Goal: Task Accomplishment & Management: Use online tool/utility

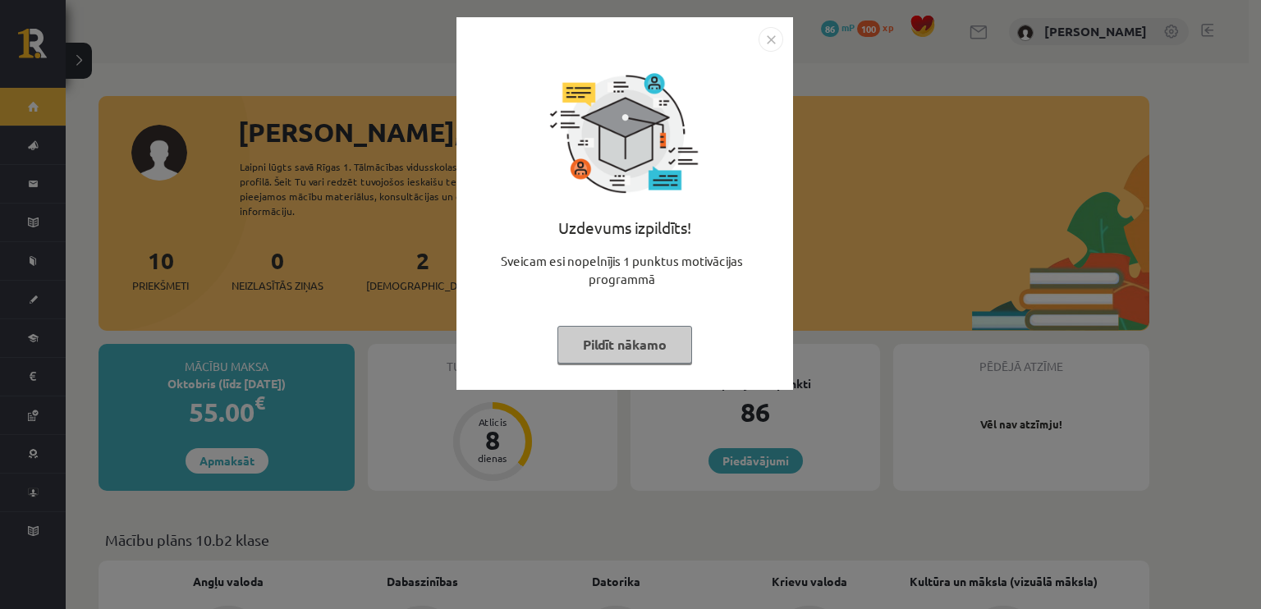
click at [589, 362] on button "Pildīt nākamo" at bounding box center [625, 345] width 135 height 38
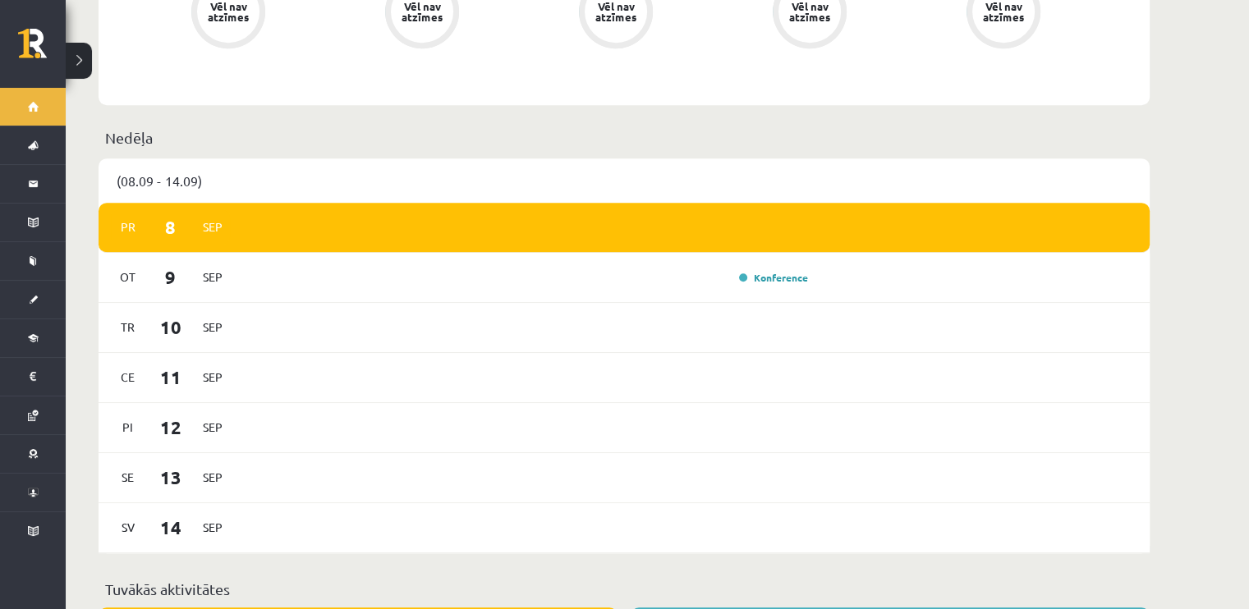
scroll to position [903, 0]
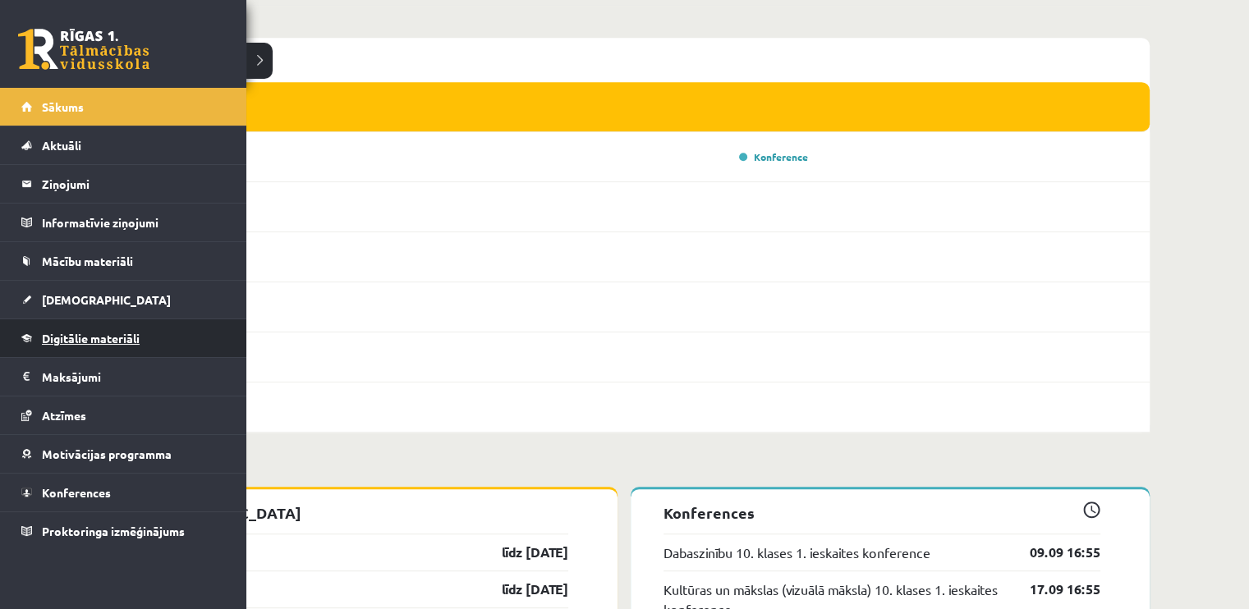
click at [83, 325] on link "Digitālie materiāli" at bounding box center [123, 338] width 204 height 38
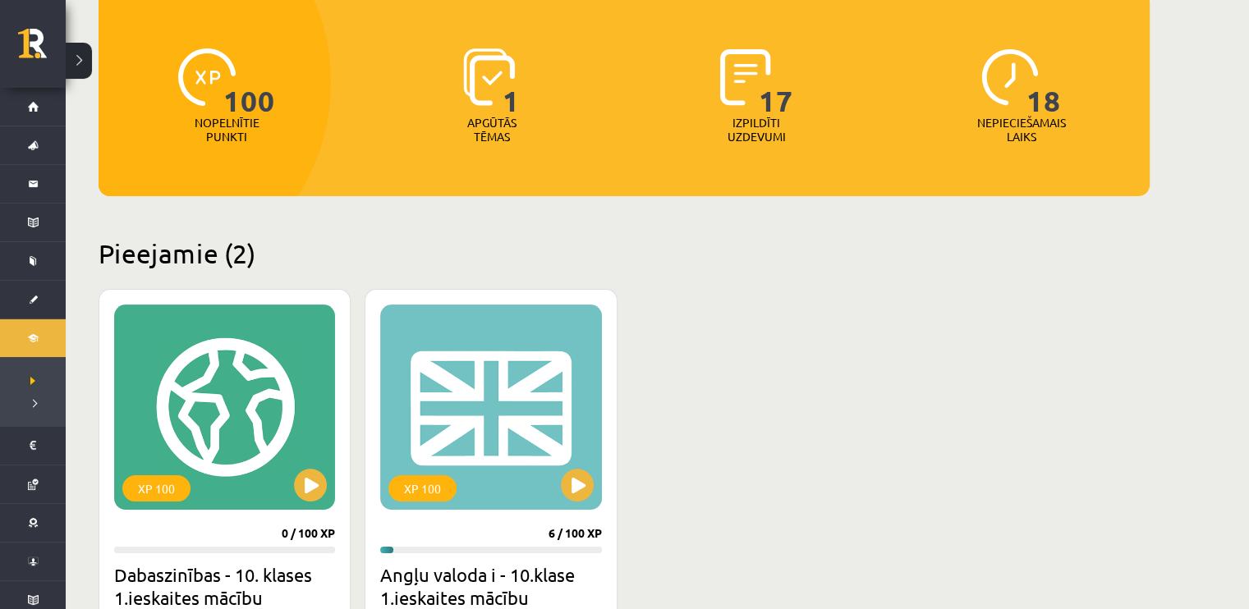
scroll to position [164, 0]
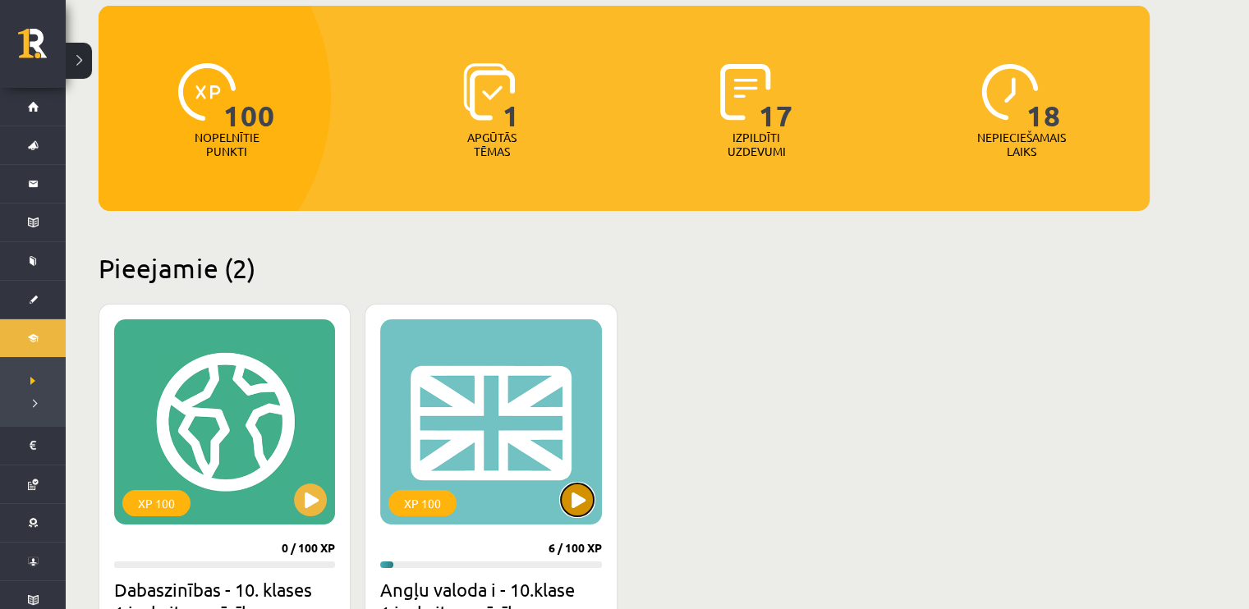
click at [574, 489] on button at bounding box center [577, 500] width 33 height 33
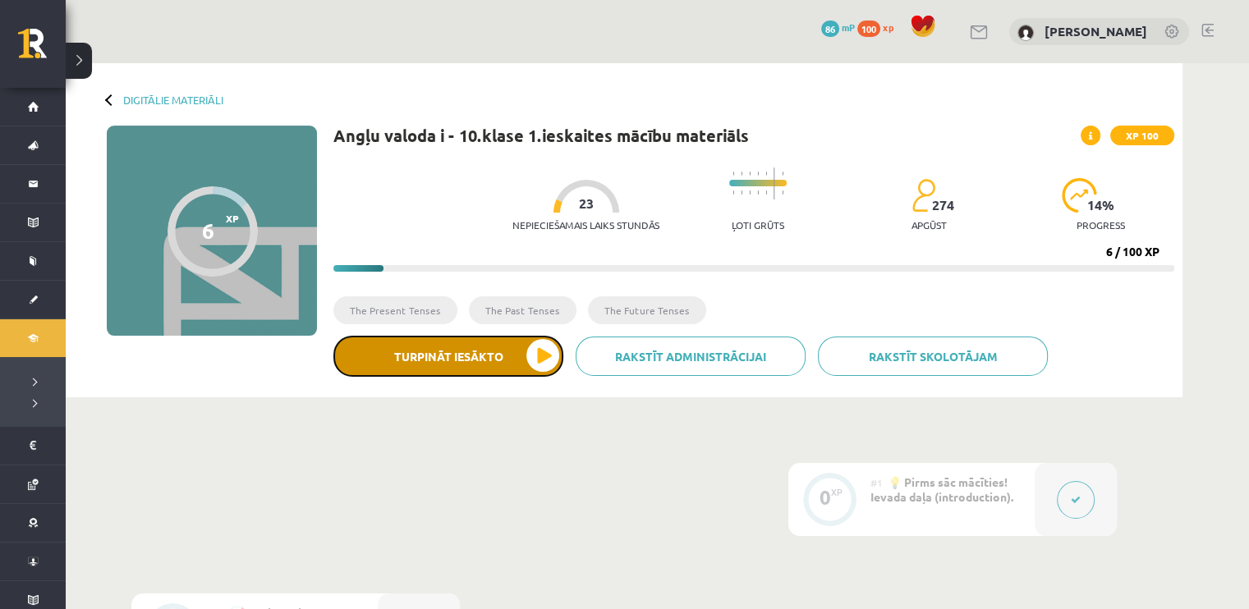
click at [532, 352] on button "Turpināt iesākto" at bounding box center [448, 356] width 230 height 41
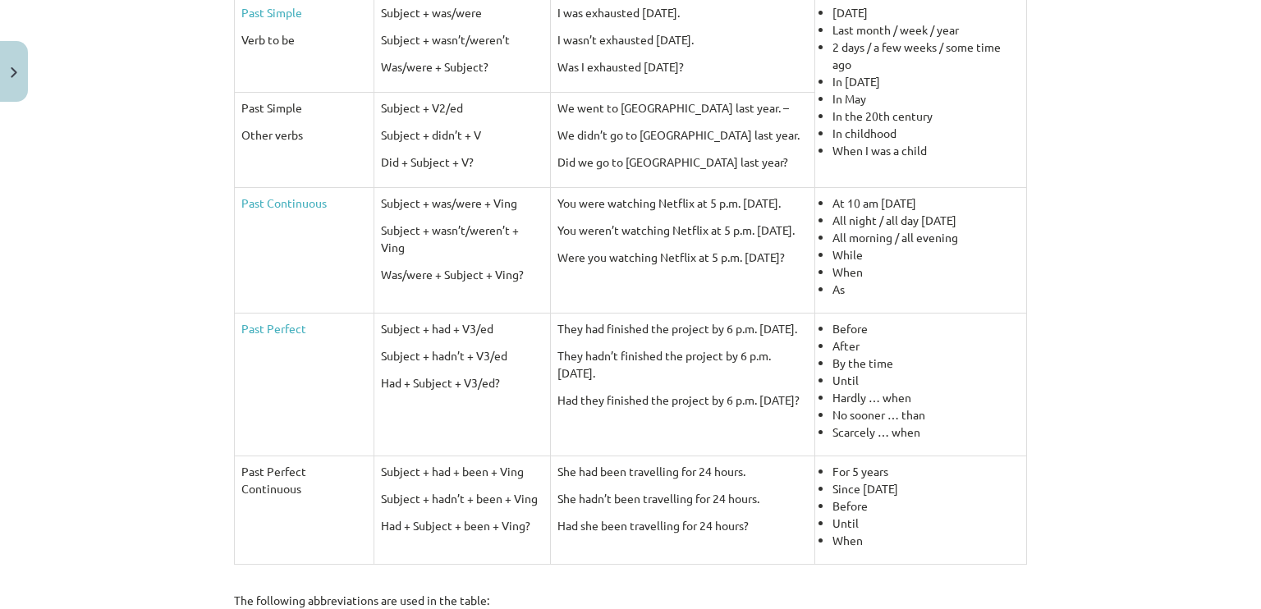
scroll to position [779, 0]
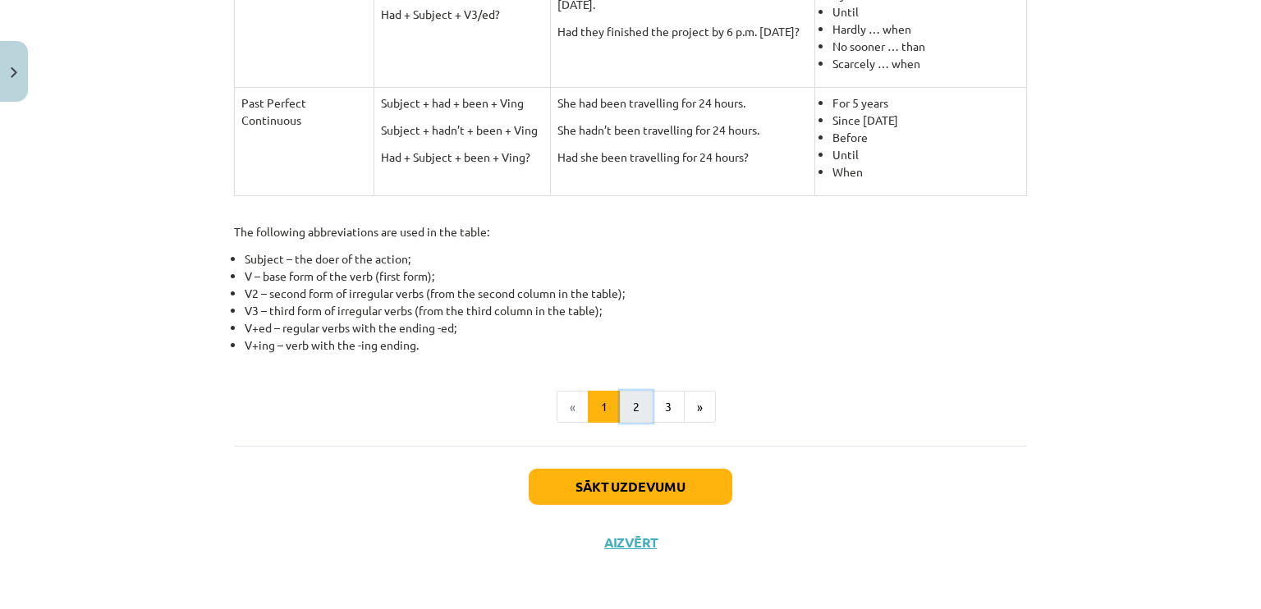
click at [627, 407] on button "2" at bounding box center [636, 407] width 33 height 33
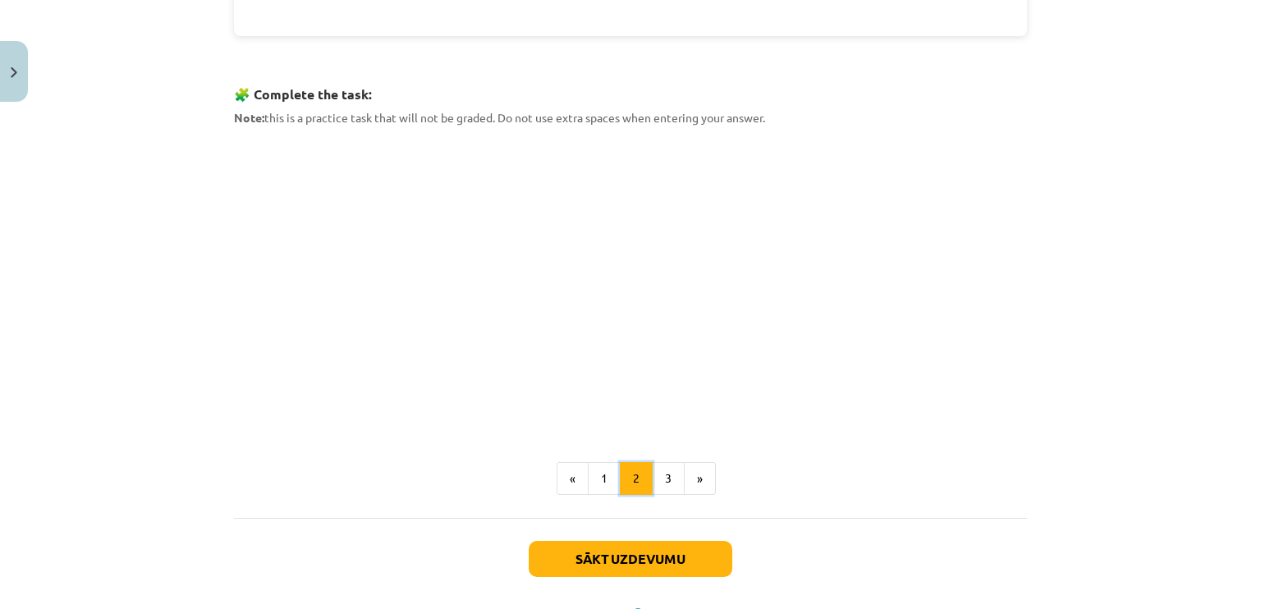
scroll to position [786, 0]
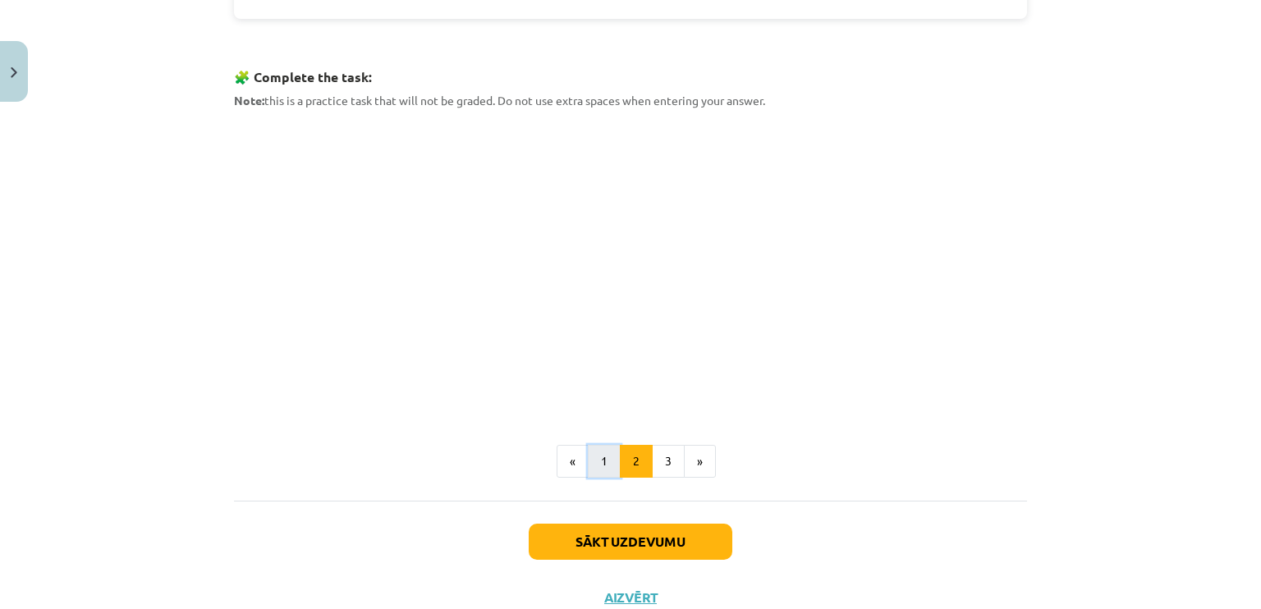
click at [588, 452] on button "1" at bounding box center [604, 461] width 33 height 33
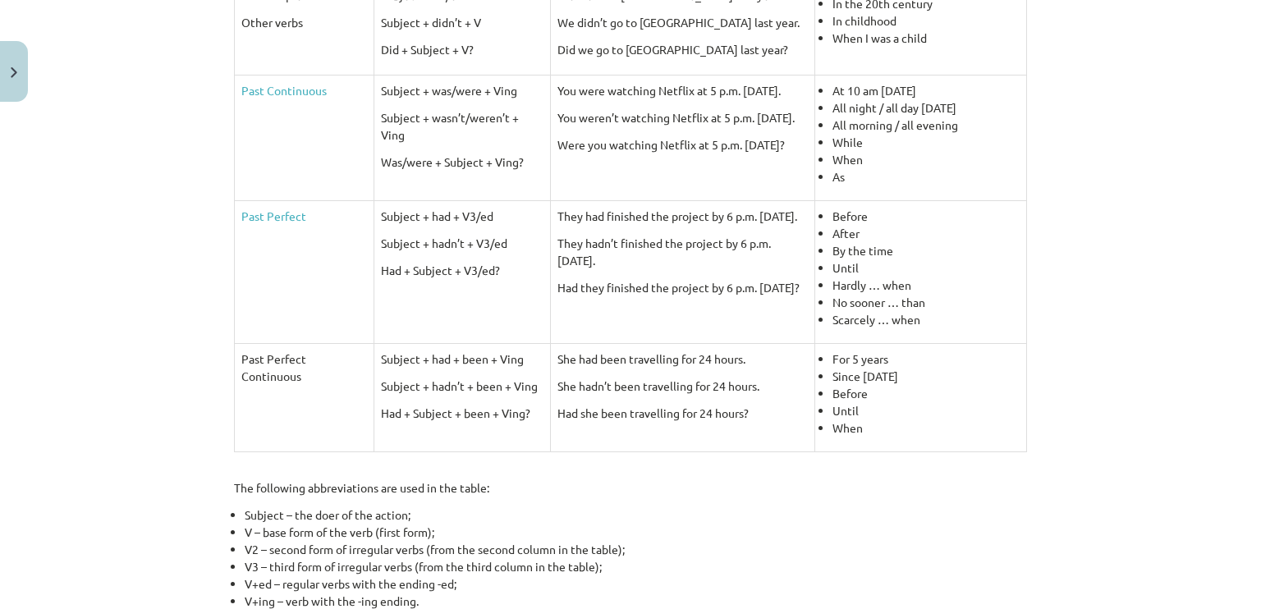
scroll to position [779, 0]
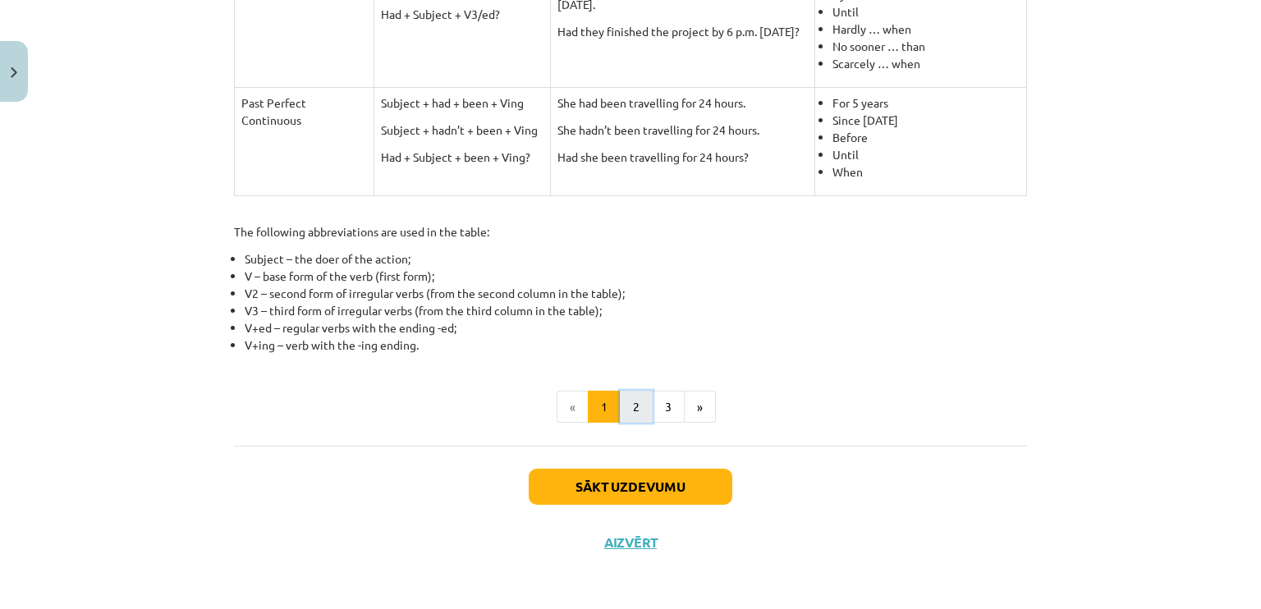
click at [624, 397] on button "2" at bounding box center [636, 407] width 33 height 33
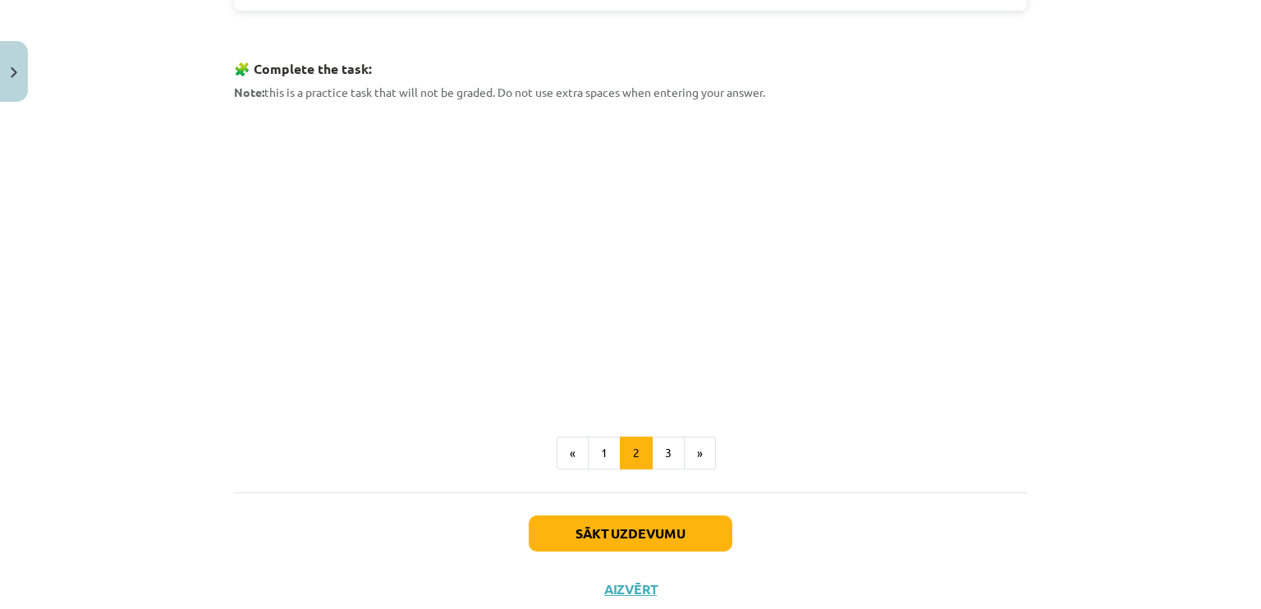
scroll to position [840, 0]
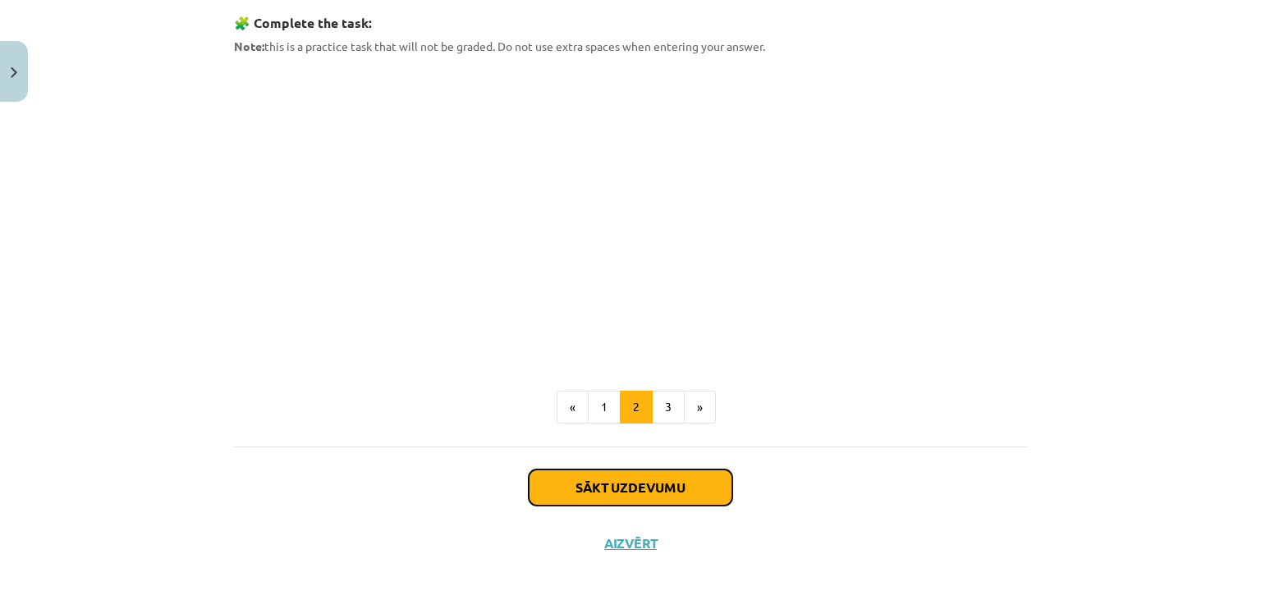
click at [574, 495] on button "Sākt uzdevumu" at bounding box center [631, 488] width 204 height 36
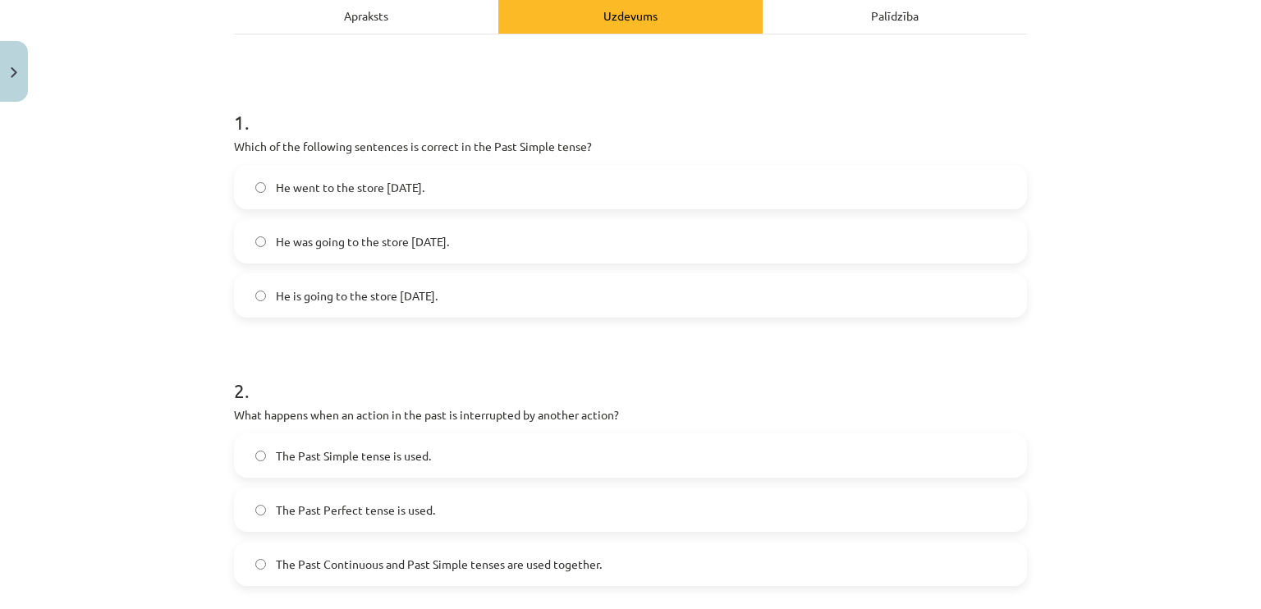
scroll to position [246, 0]
click at [366, 12] on div "Apraksts" at bounding box center [366, 13] width 264 height 37
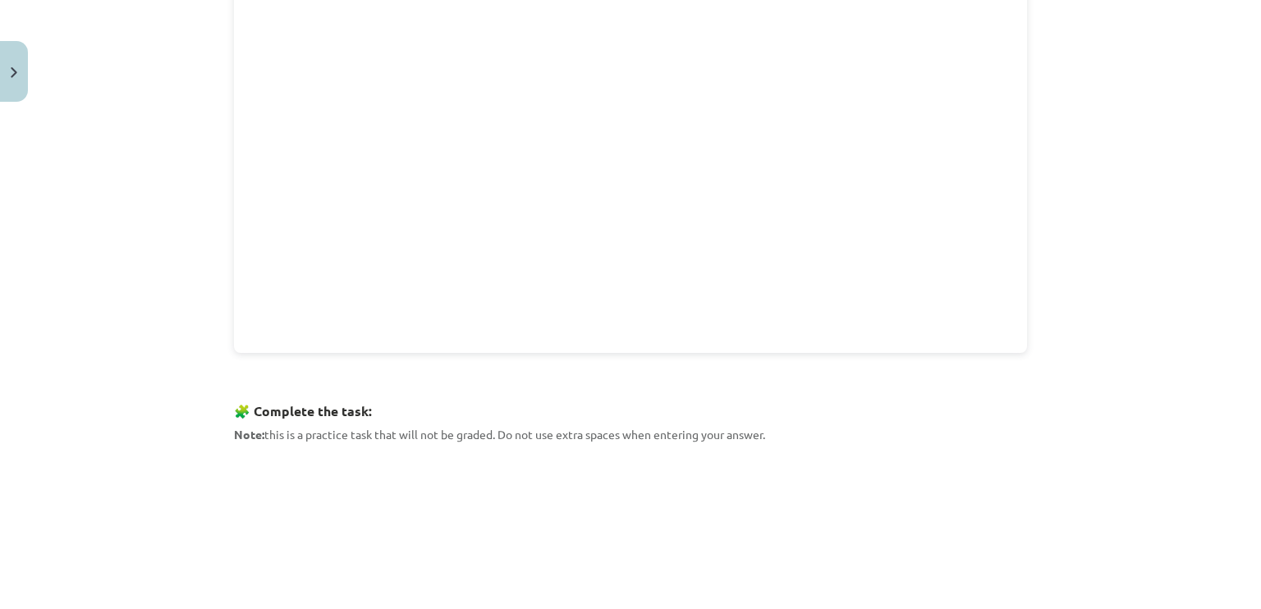
scroll to position [840, 0]
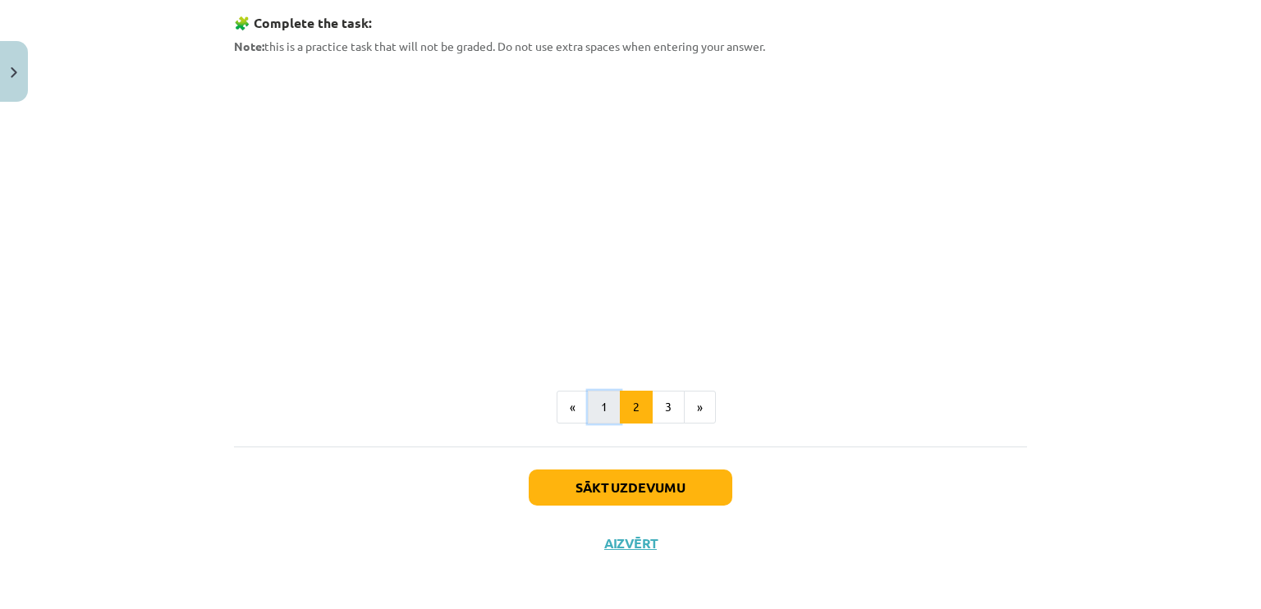
click at [595, 414] on button "1" at bounding box center [604, 407] width 33 height 33
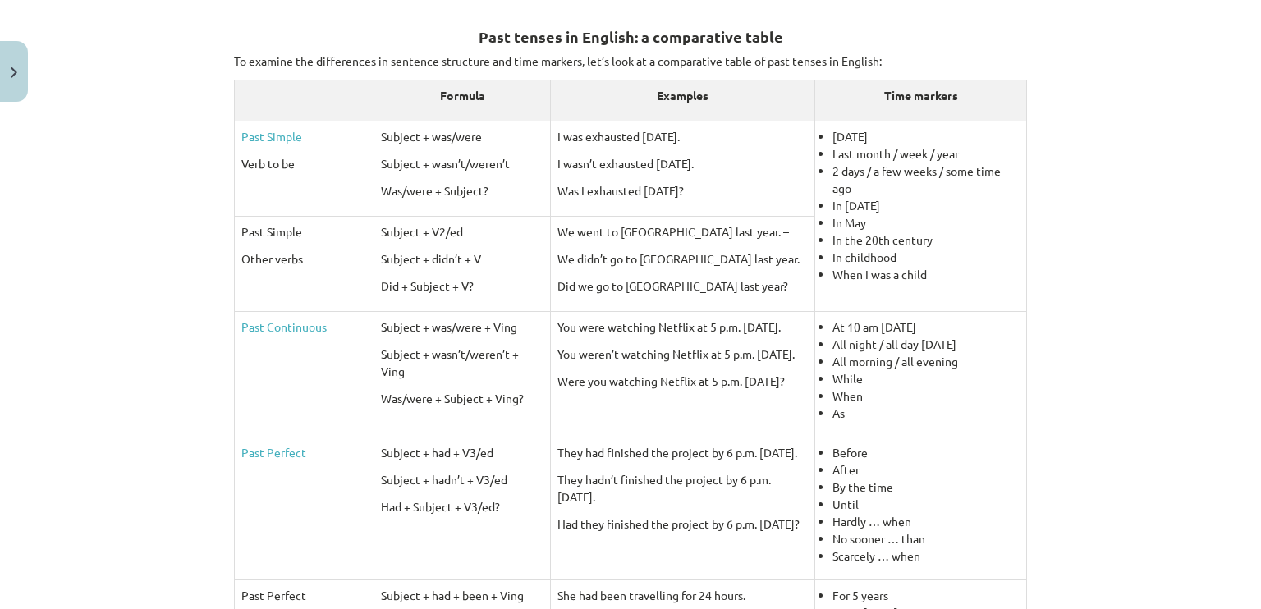
scroll to position [122, 0]
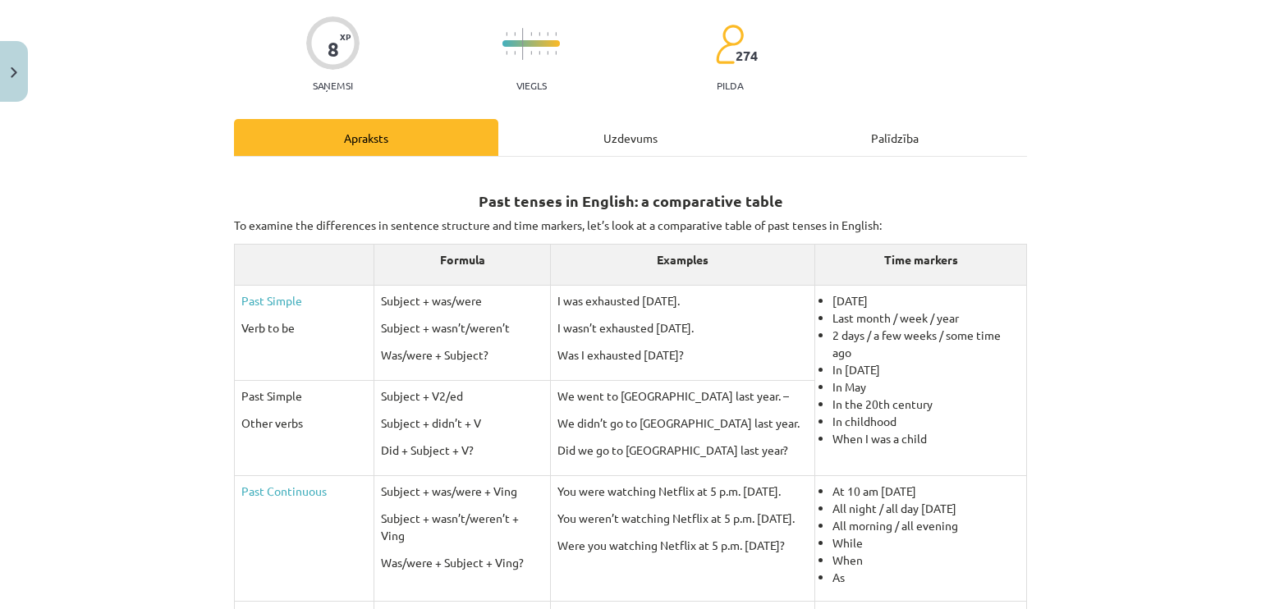
click at [552, 137] on div "Uzdevums" at bounding box center [630, 137] width 264 height 37
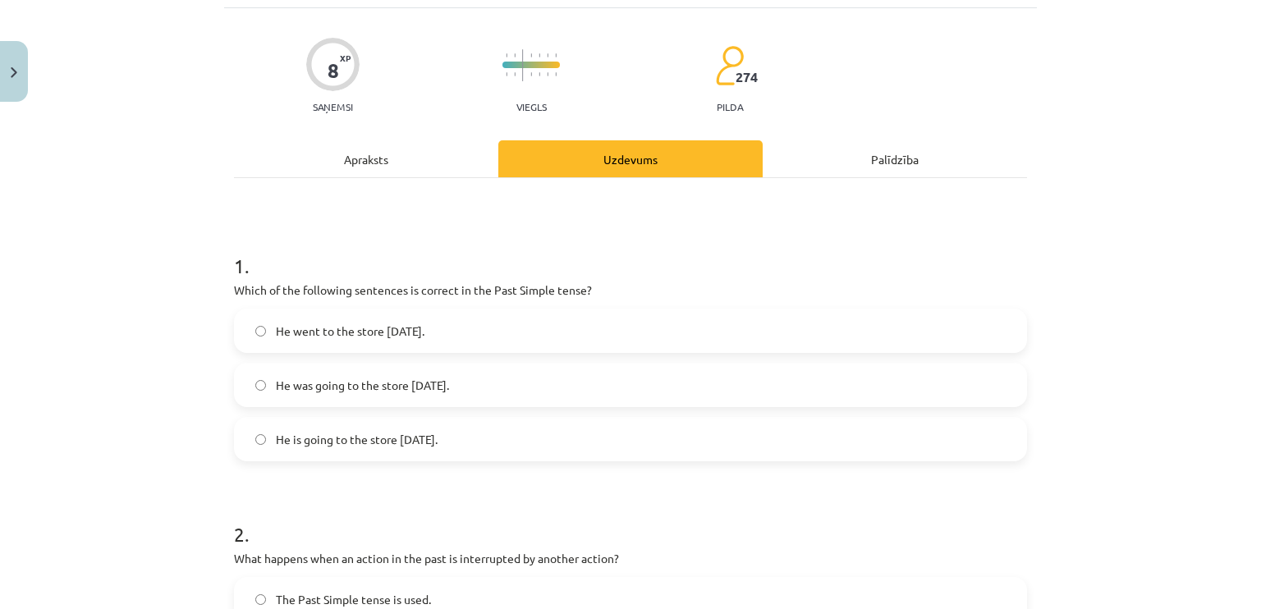
scroll to position [205, 0]
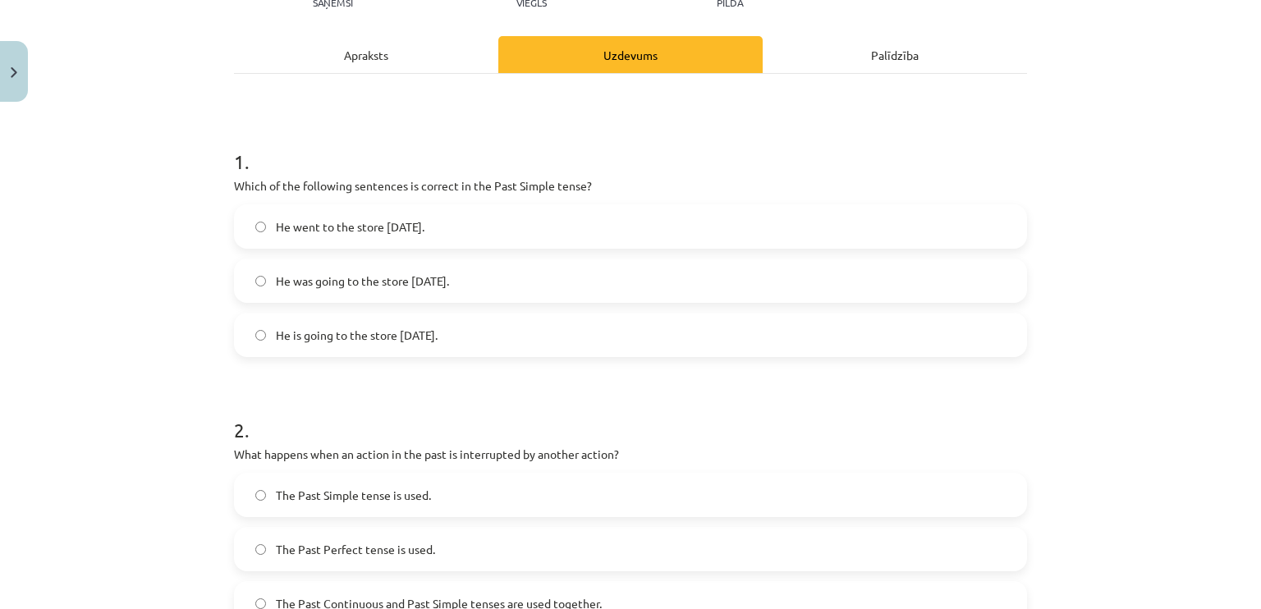
click at [450, 236] on label "He went to the store [DATE]." at bounding box center [631, 226] width 790 height 41
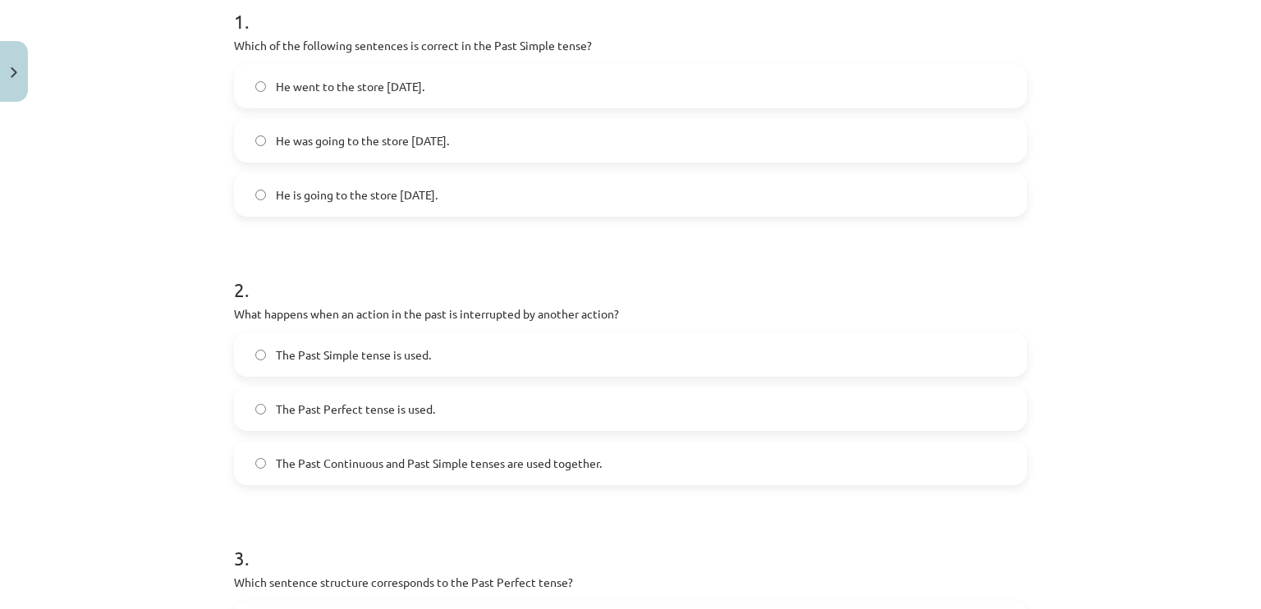
scroll to position [534, 0]
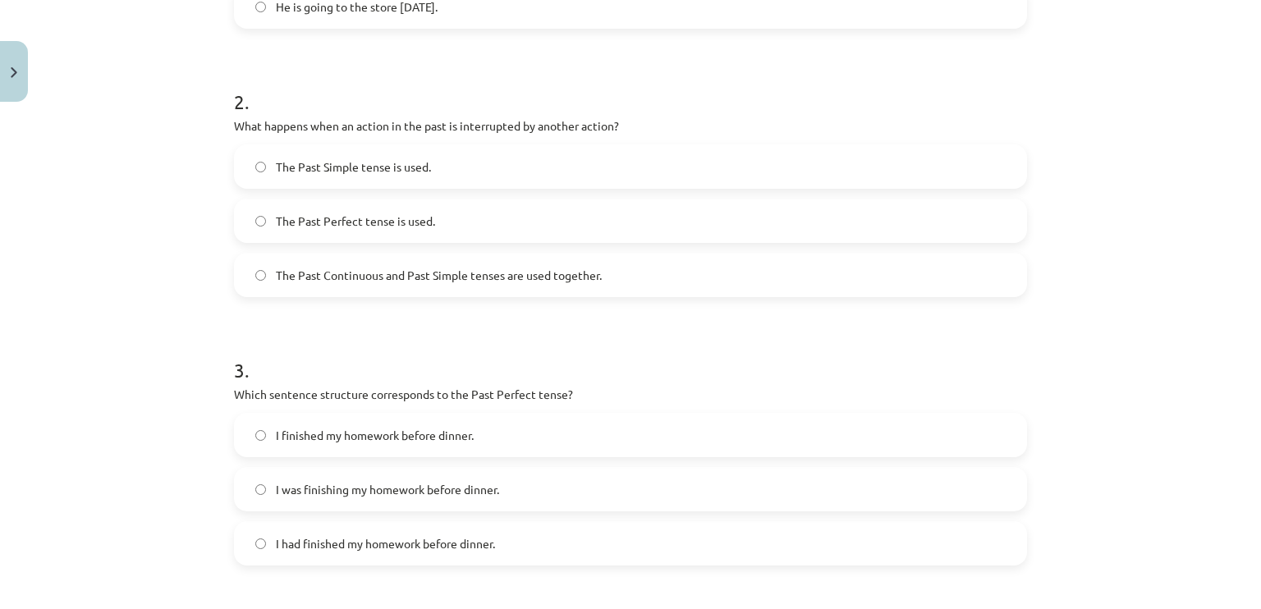
click at [434, 270] on span "The Past Continuous and Past Simple tenses are used together." at bounding box center [439, 275] width 326 height 17
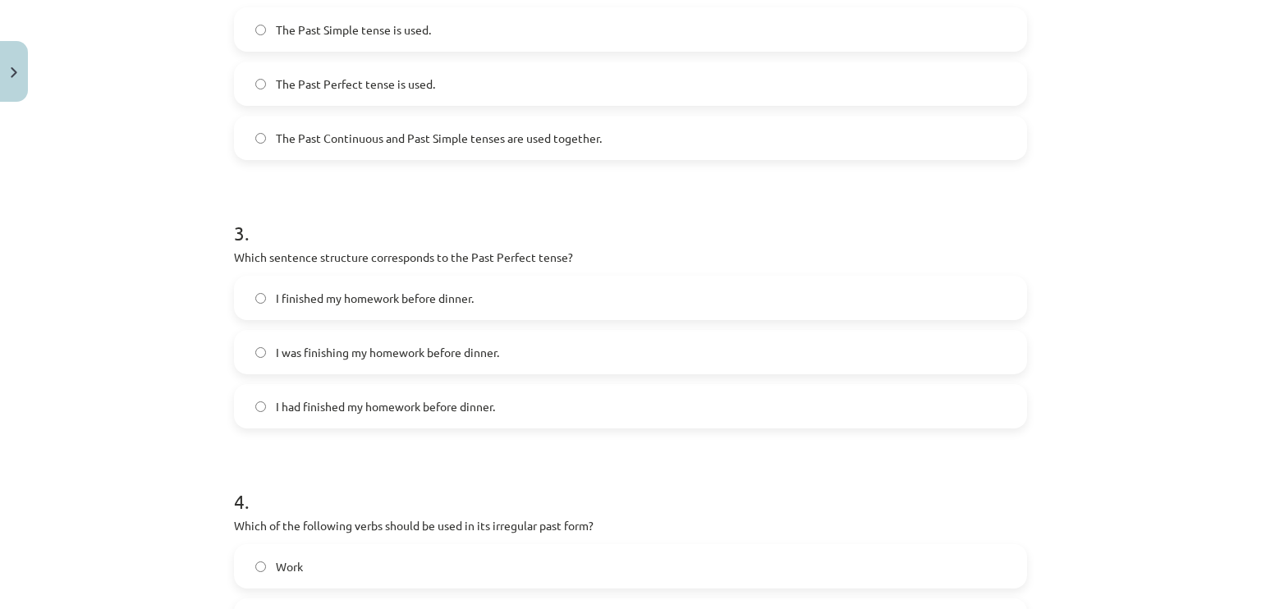
scroll to position [698, 0]
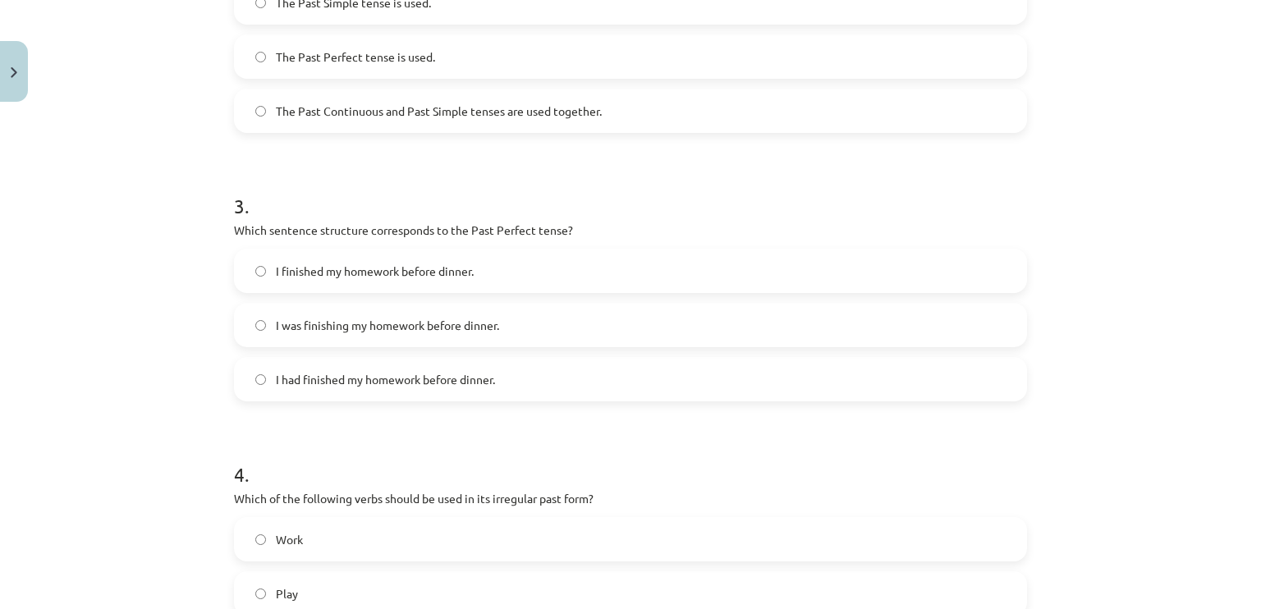
click at [372, 371] on span "I had finished my homework before dinner." at bounding box center [385, 379] width 219 height 17
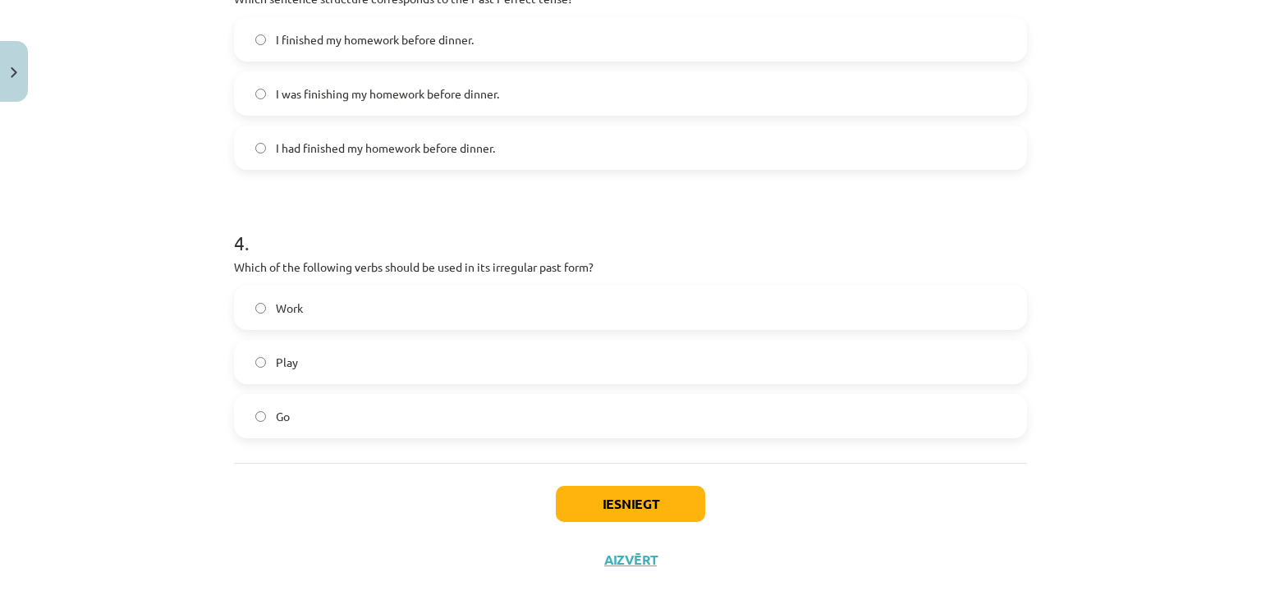
scroll to position [948, 0]
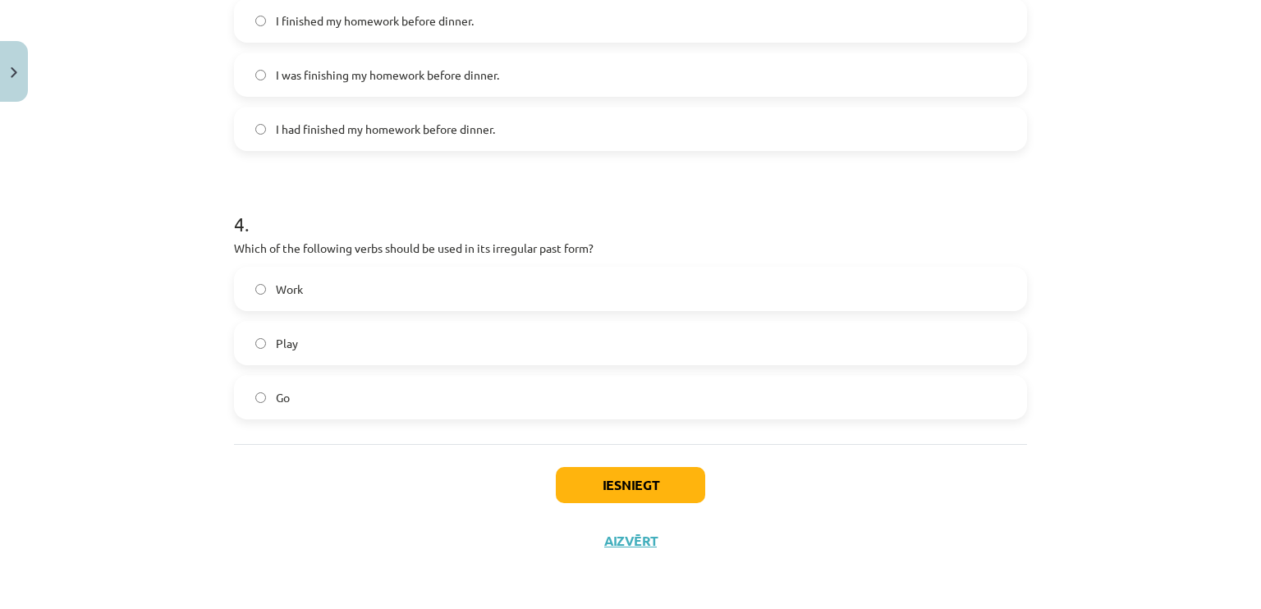
click at [286, 397] on label "Go" at bounding box center [631, 397] width 790 height 41
click at [618, 469] on button "Iesniegt" at bounding box center [630, 485] width 149 height 36
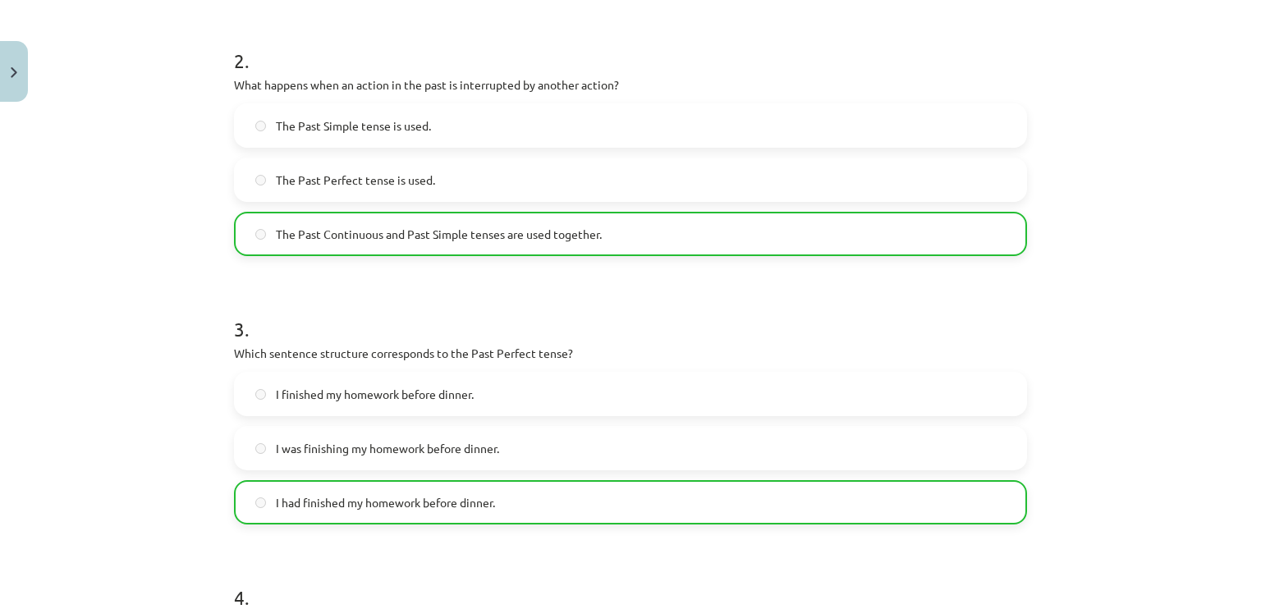
scroll to position [1000, 0]
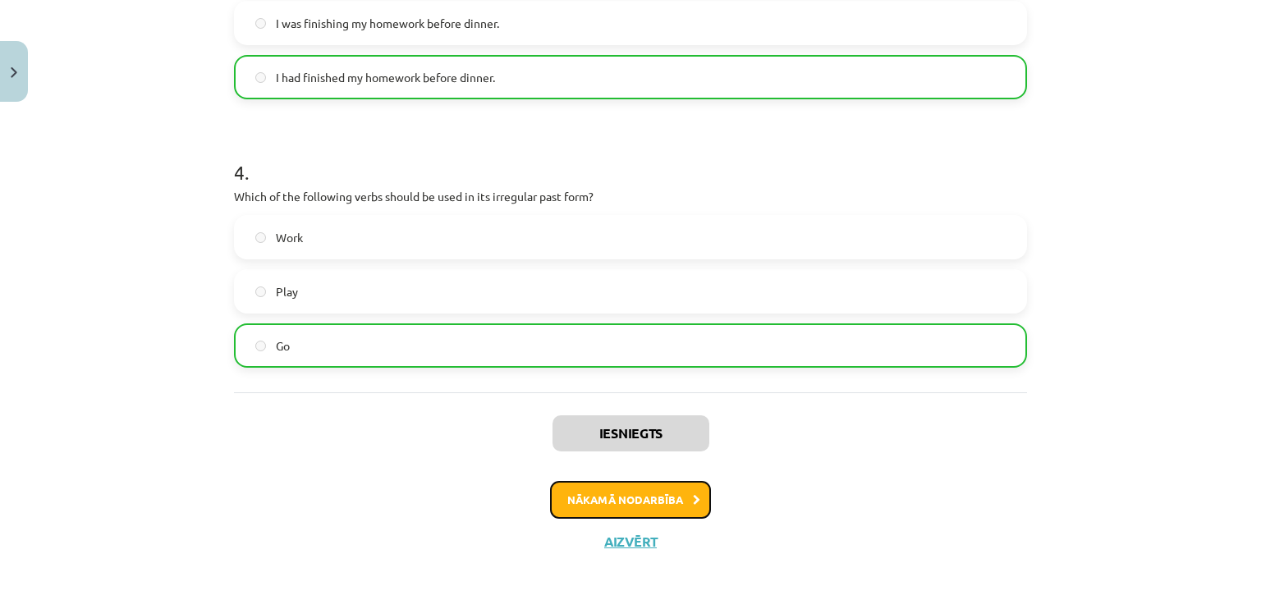
click at [587, 491] on button "Nākamā nodarbība" at bounding box center [630, 500] width 161 height 38
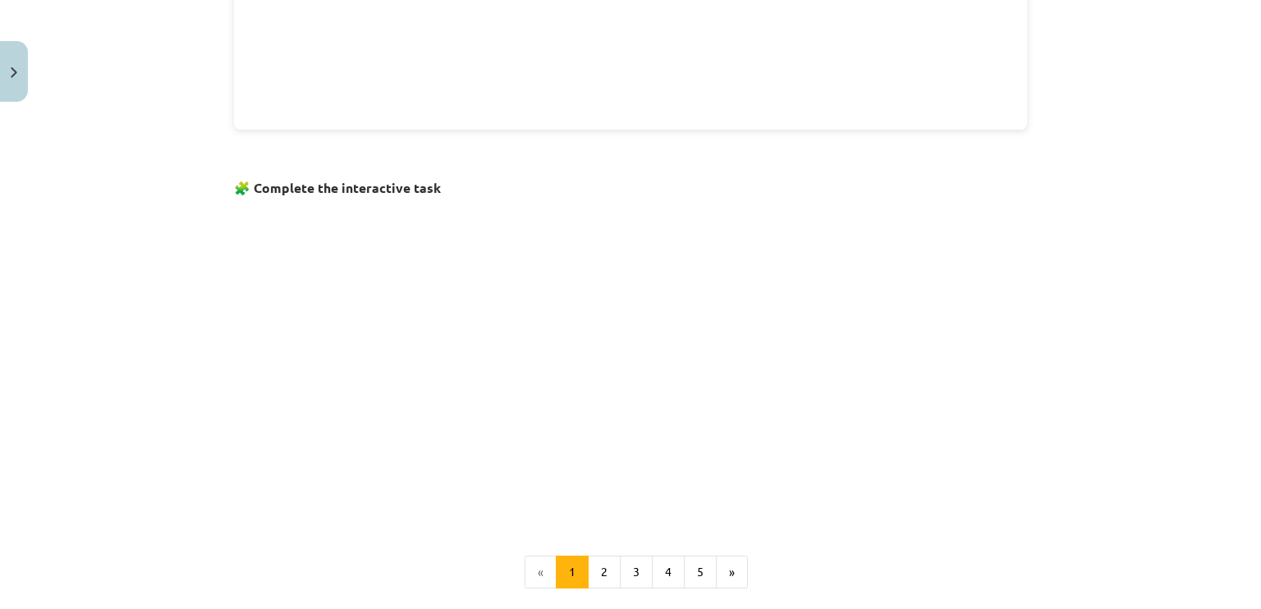
scroll to position [1054, 0]
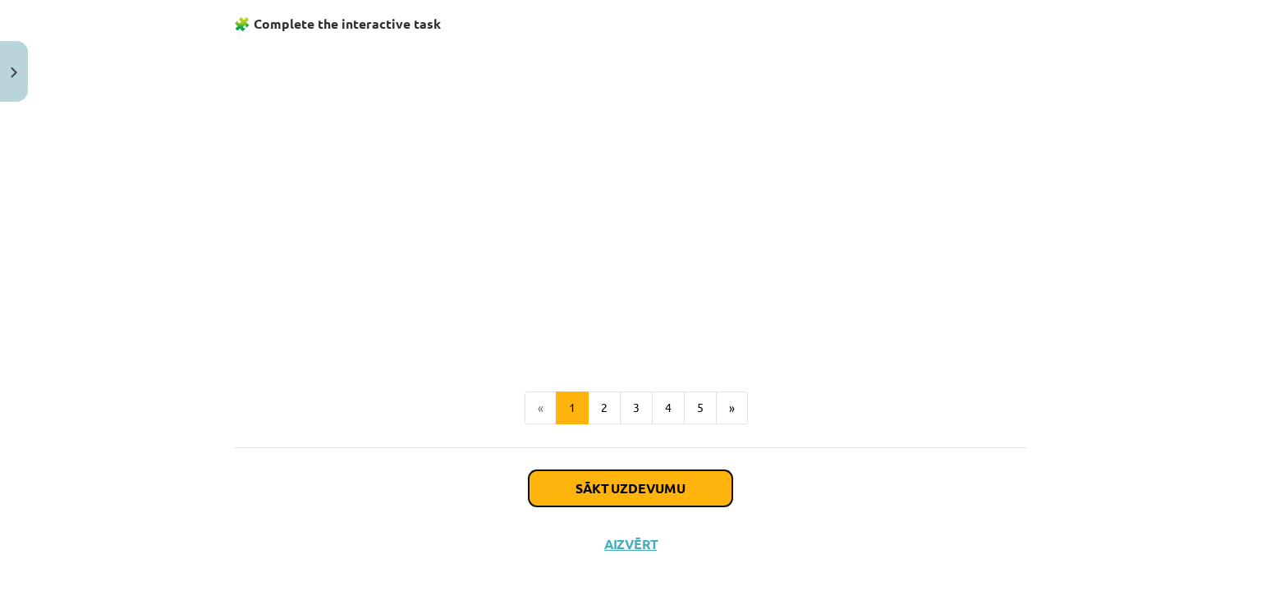
click at [639, 480] on button "Sākt uzdevumu" at bounding box center [631, 489] width 204 height 36
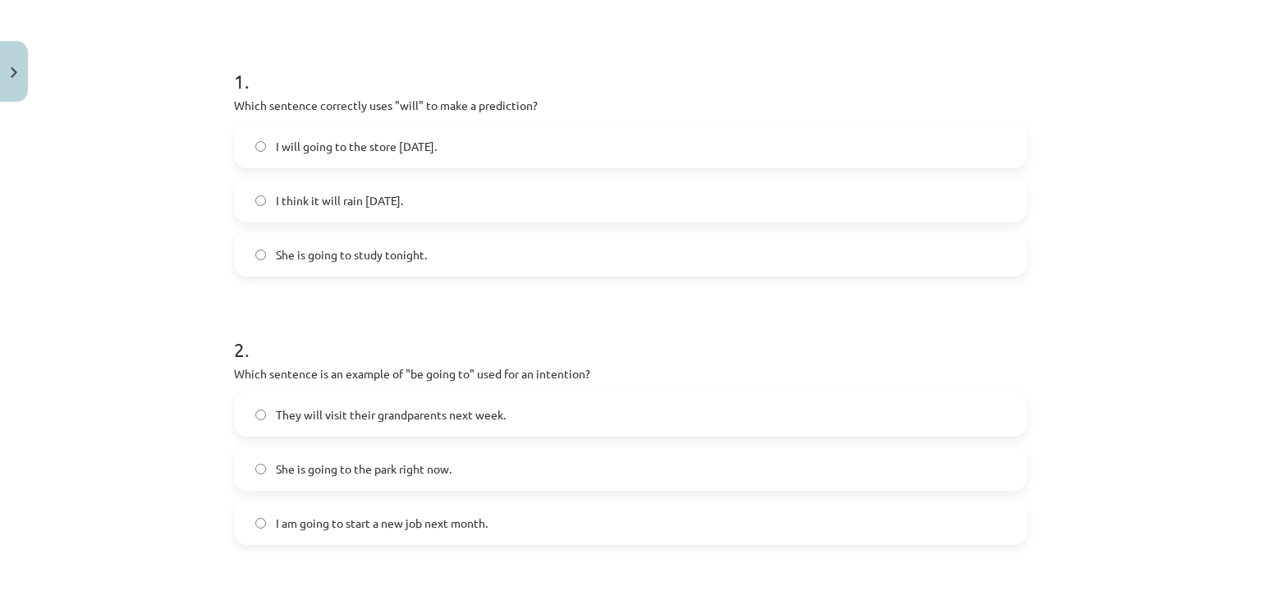
scroll to position [287, 0]
click at [312, 213] on label "I think it will rain [DATE]." at bounding box center [631, 198] width 790 height 41
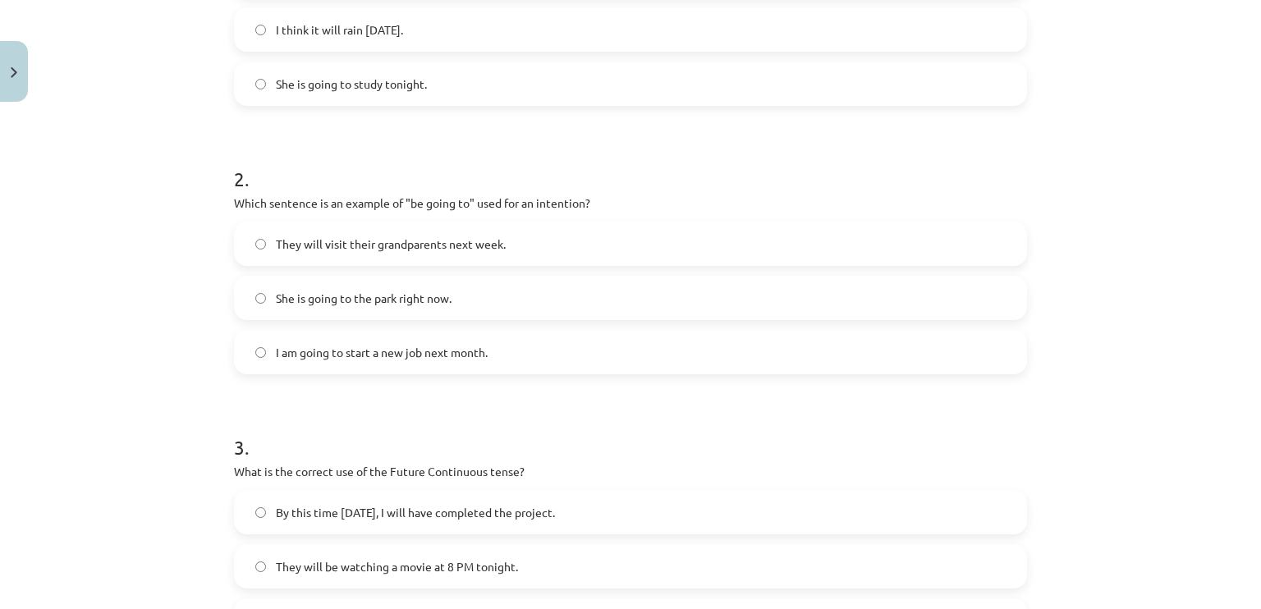
scroll to position [534, 0]
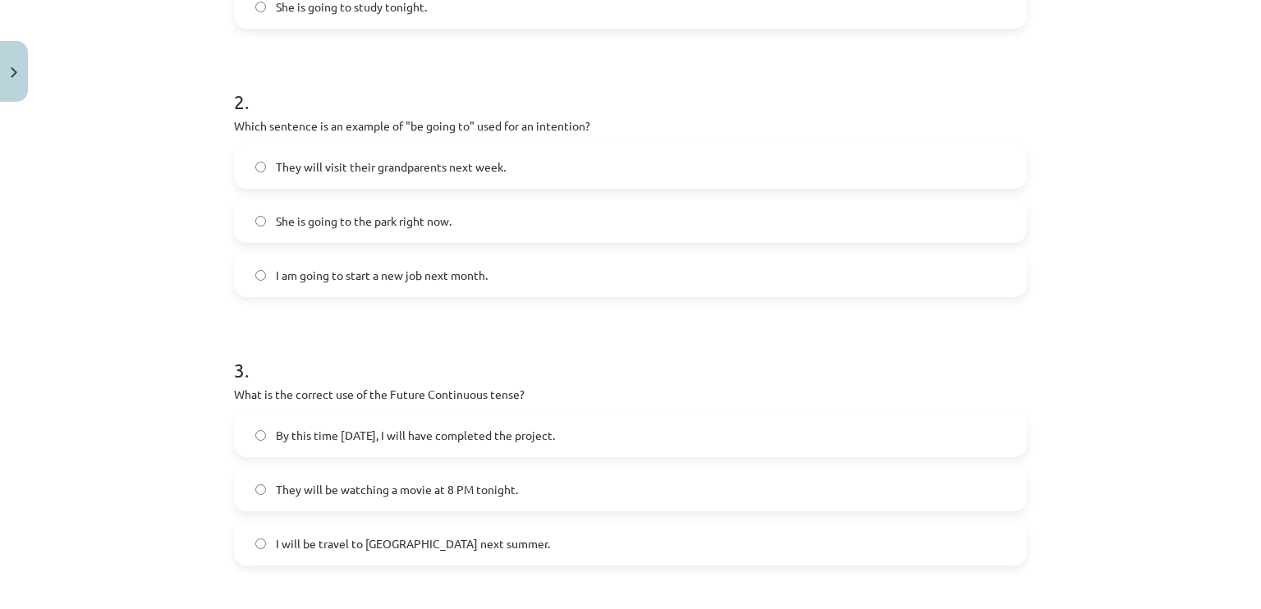
click at [289, 267] on span "I am going to start a new job next month." at bounding box center [382, 275] width 212 height 17
click at [312, 154] on label "They will visit their grandparents next week." at bounding box center [631, 166] width 790 height 41
click at [282, 268] on span "I am going to start a new job next month." at bounding box center [382, 275] width 212 height 17
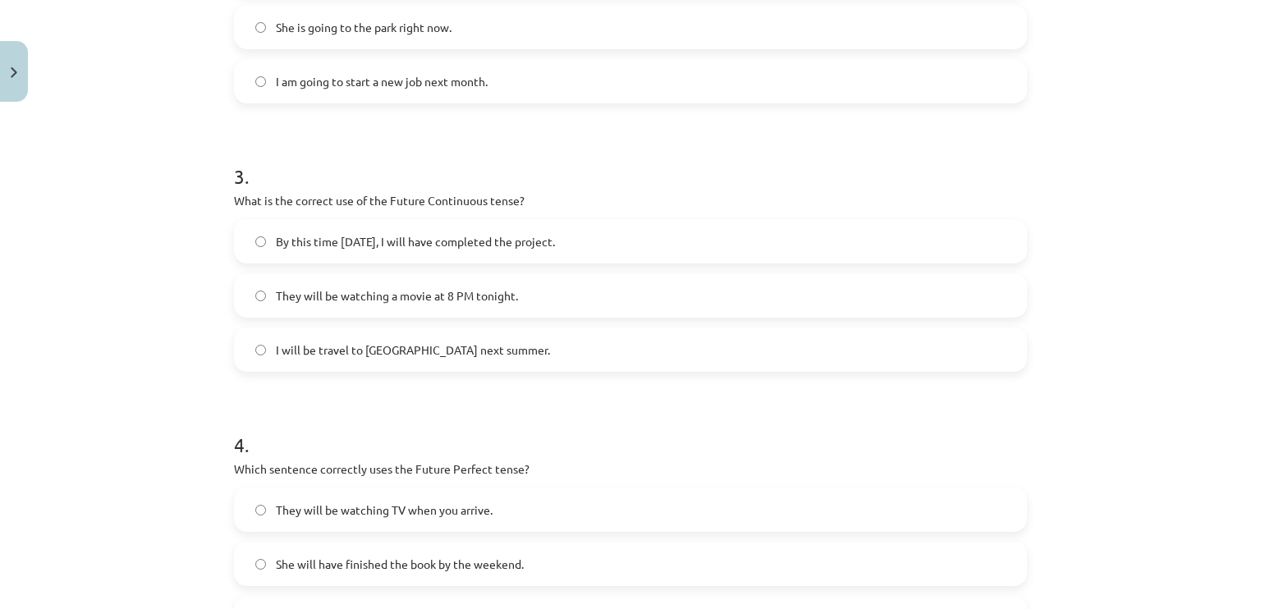
scroll to position [862, 0]
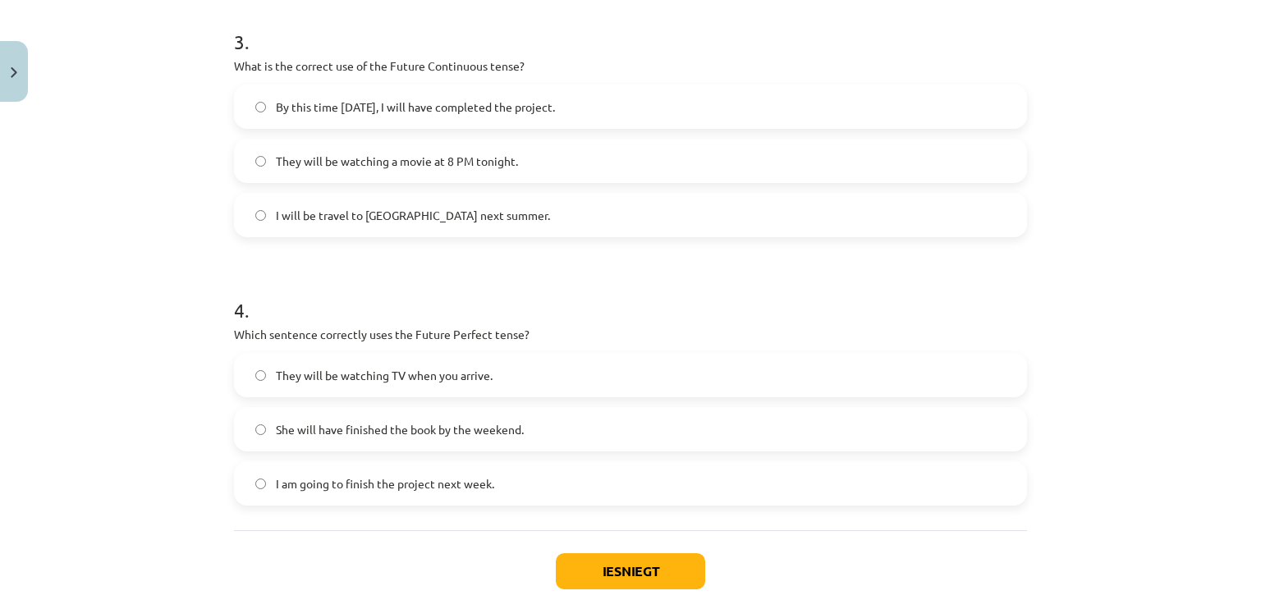
click at [401, 148] on label "They will be watching a movie at 8 PM tonight." at bounding box center [631, 160] width 790 height 41
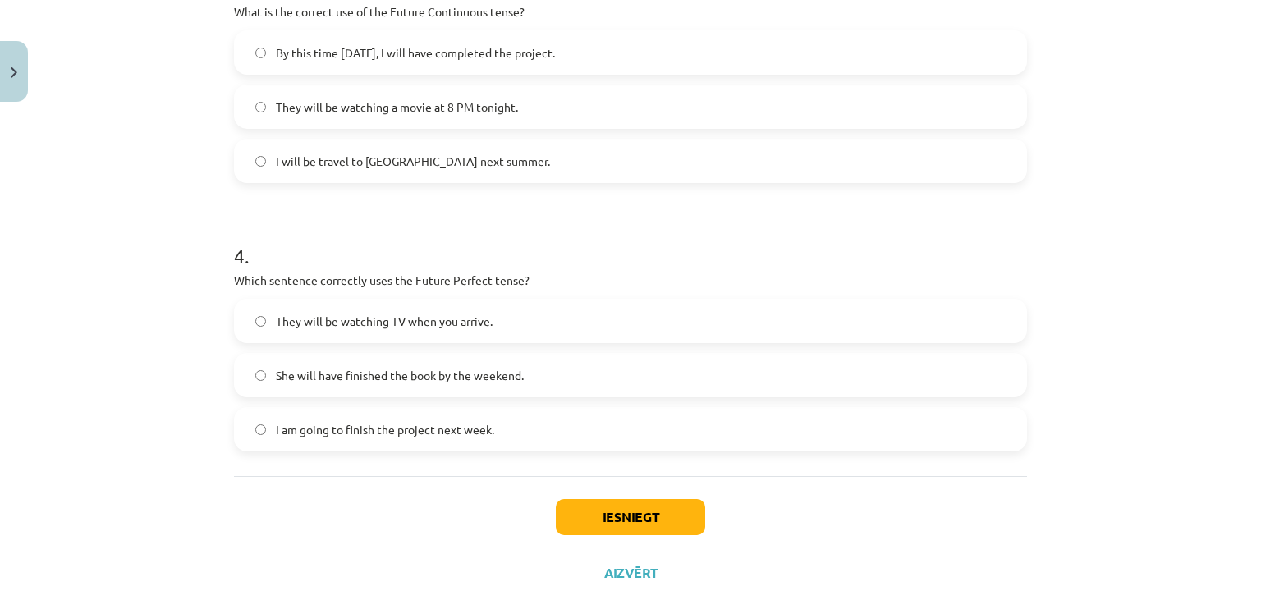
scroll to position [944, 0]
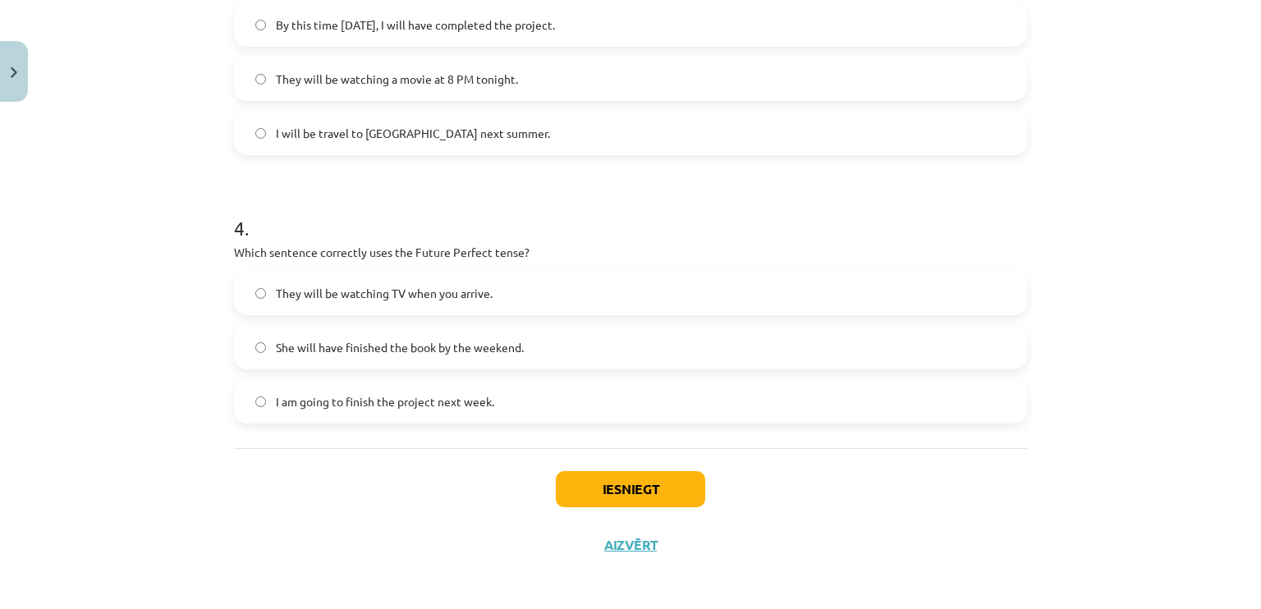
click at [368, 349] on span "She will have finished the book by the weekend." at bounding box center [400, 347] width 248 height 17
click at [611, 489] on button "Iesniegt" at bounding box center [630, 489] width 149 height 36
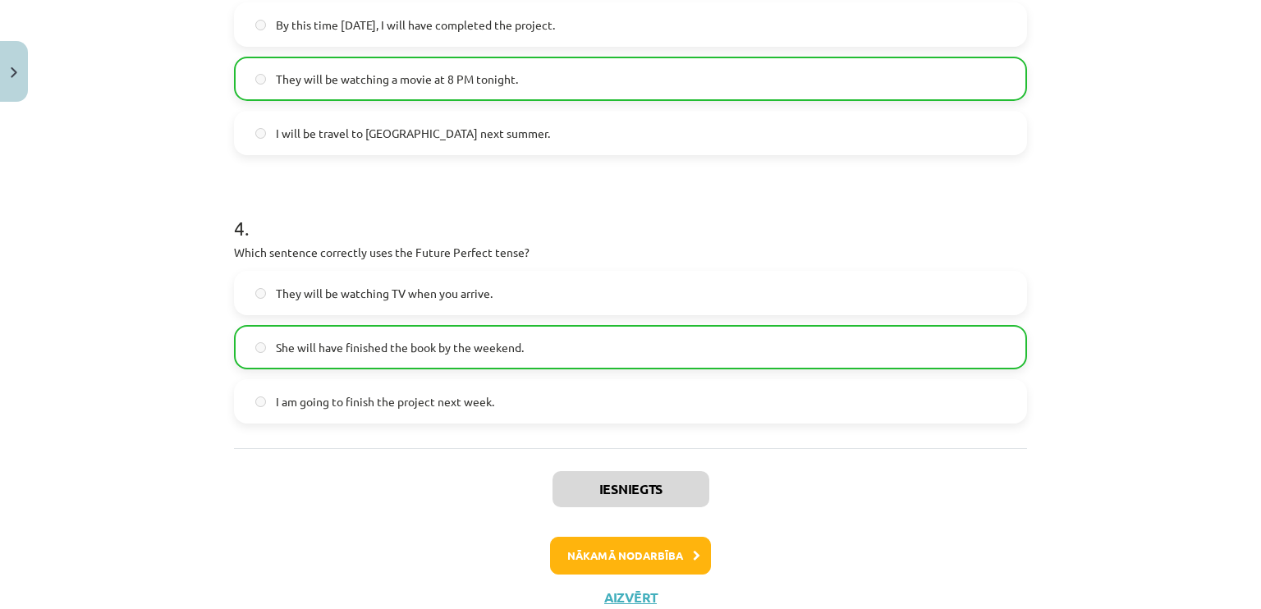
scroll to position [1000, 0]
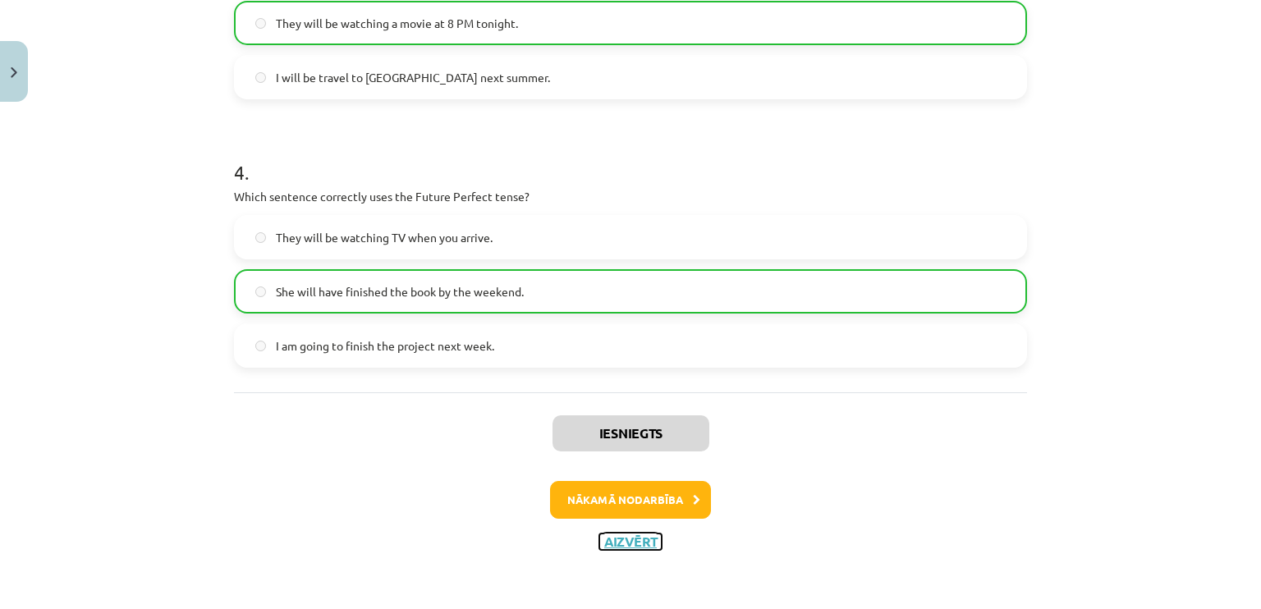
click at [610, 540] on button "Aizvērt" at bounding box center [630, 542] width 62 height 16
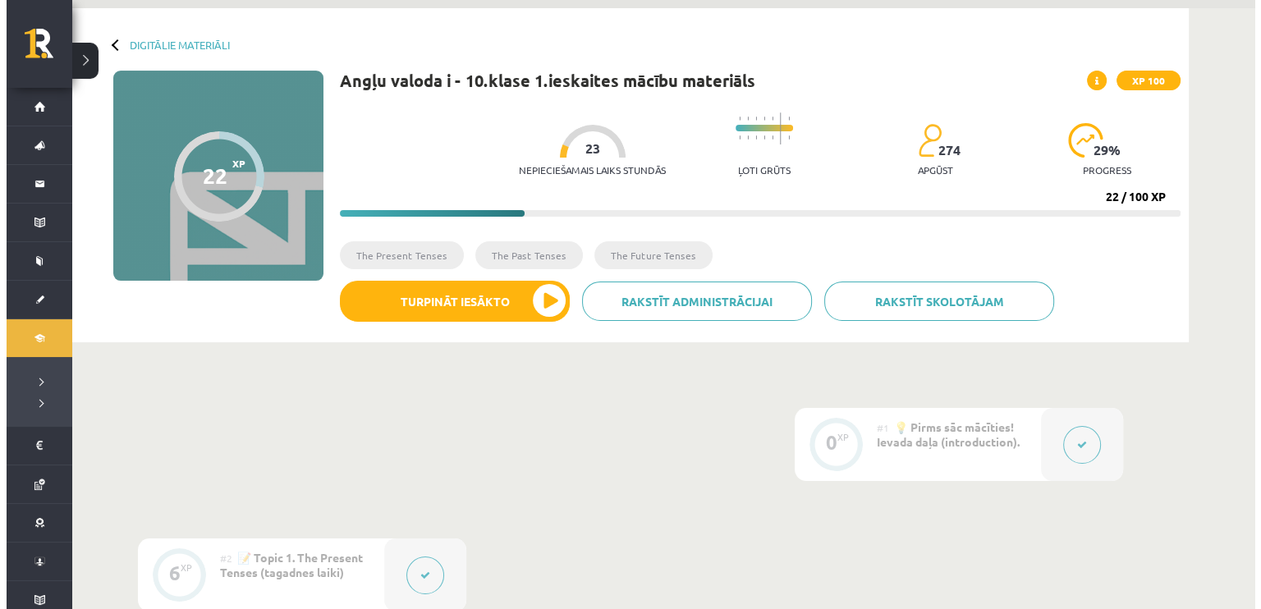
scroll to position [0, 0]
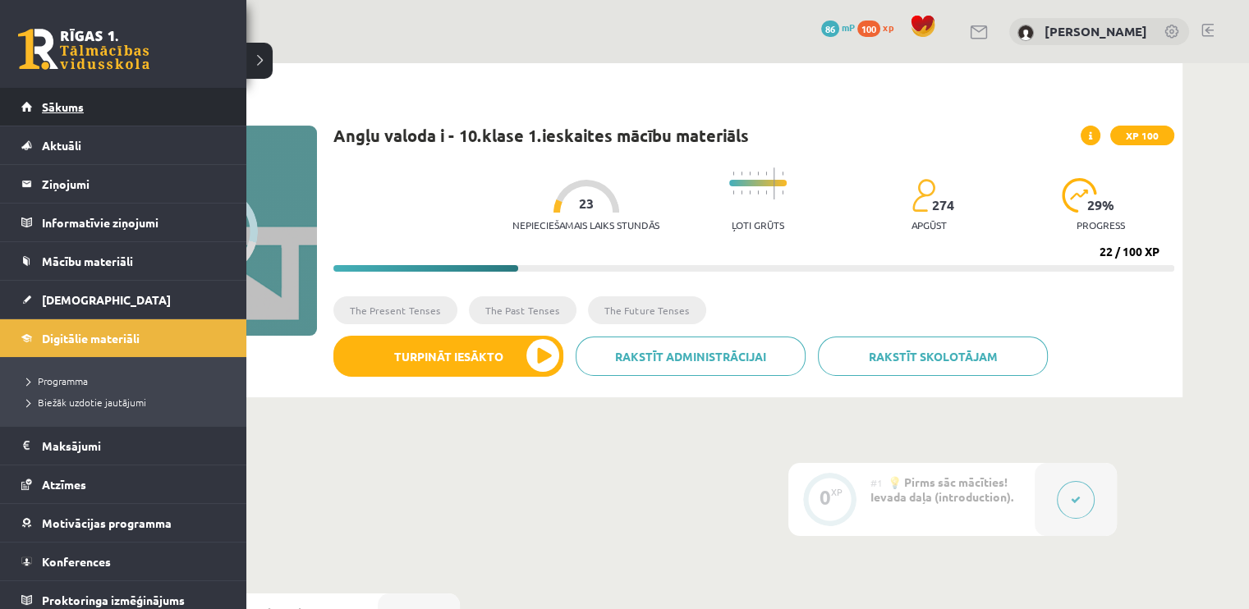
click at [82, 108] on span "Sākums" at bounding box center [63, 106] width 42 height 15
